Goal: Navigation & Orientation: Find specific page/section

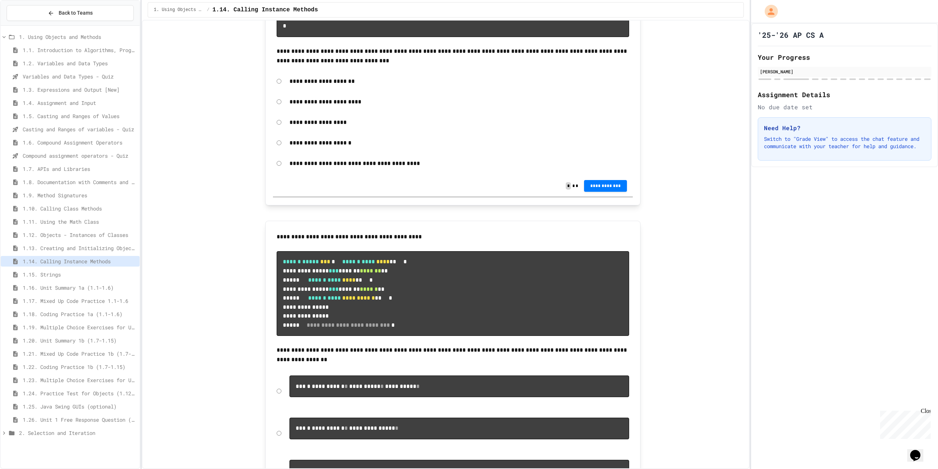
scroll to position [7048, 0]
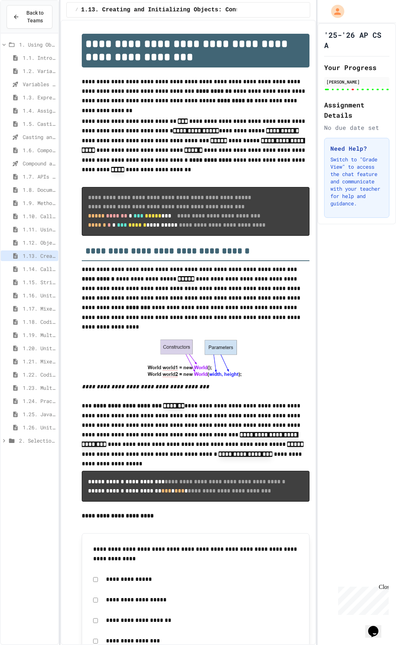
scroll to position [98, 0]
